Goal: Information Seeking & Learning: Learn about a topic

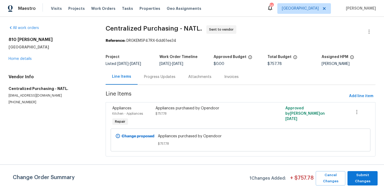
click at [315, 12] on span "[GEOGRAPHIC_DATA]" at bounding box center [304, 8] width 54 height 11
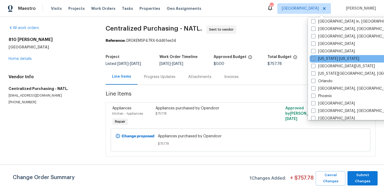
click at [320, 57] on label "[US_STATE] [US_STATE]" at bounding box center [335, 58] width 48 height 5
click at [315, 57] on input "[US_STATE] [US_STATE]" at bounding box center [312, 57] width 3 height 3
checkbox input "true"
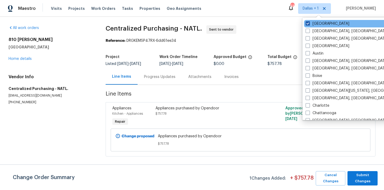
click at [316, 22] on label "[GEOGRAPHIC_DATA]" at bounding box center [328, 23] width 44 height 5
click at [309, 22] on input "[GEOGRAPHIC_DATA]" at bounding box center [307, 22] width 3 height 3
checkbox input "false"
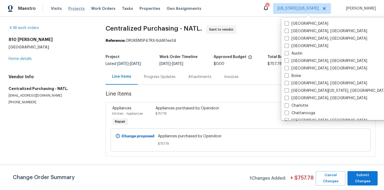
click at [75, 7] on span "Projects" at bounding box center [76, 8] width 17 height 5
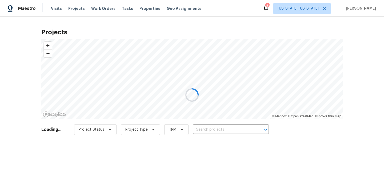
click at [236, 131] on div at bounding box center [192, 95] width 384 height 190
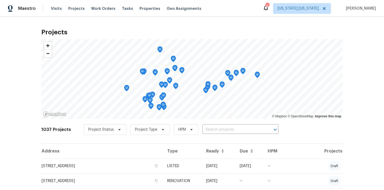
click at [236, 131] on input "text" at bounding box center [232, 130] width 61 height 8
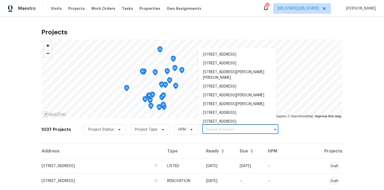
paste input "[STREET_ADDRESS]"
type input "[STREET_ADDRESS]"
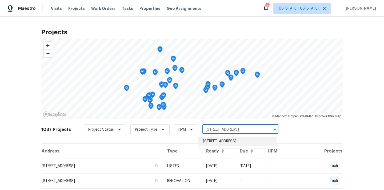
click at [234, 139] on li "[STREET_ADDRESS]" at bounding box center [238, 141] width 78 height 9
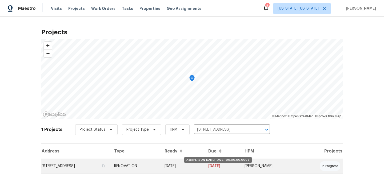
click at [198, 165] on td "[DATE]" at bounding box center [182, 166] width 44 height 15
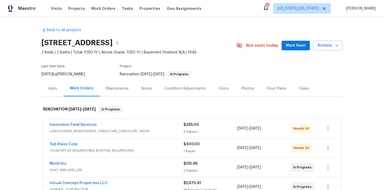
click at [113, 41] on h2 "[STREET_ADDRESS]" at bounding box center [76, 42] width 71 height 5
copy h2 "07067"
click at [50, 89] on div "Visits" at bounding box center [52, 88] width 9 height 5
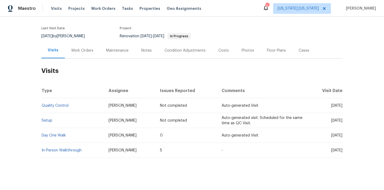
scroll to position [42, 0]
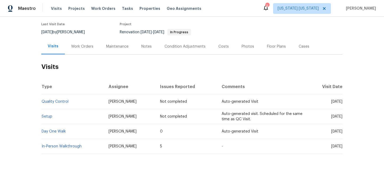
click at [77, 149] on td "In-Person Walkthrough" at bounding box center [72, 146] width 63 height 15
click at [74, 146] on link "In-Person Walkthrough" at bounding box center [62, 147] width 40 height 4
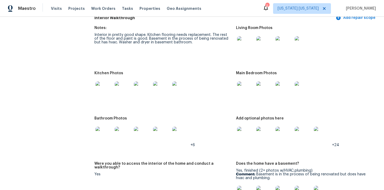
scroll to position [602, 0]
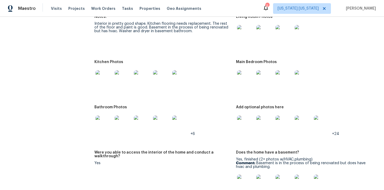
click at [106, 74] on img at bounding box center [103, 78] width 17 height 17
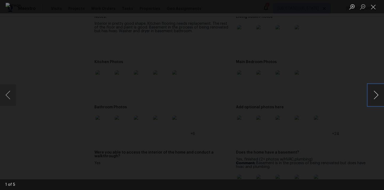
click at [376, 96] on button "Next image" at bounding box center [376, 95] width 16 height 21
